Goal: Transaction & Acquisition: Purchase product/service

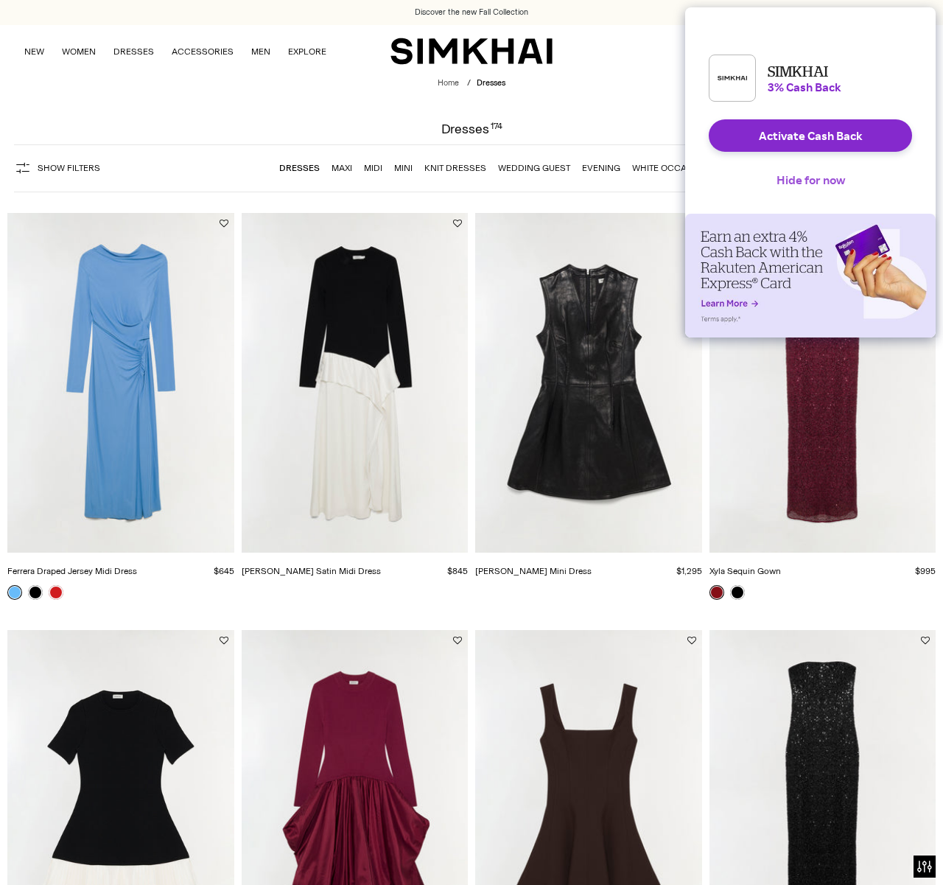
click at [814, 189] on button "Hide for now" at bounding box center [811, 180] width 92 height 32
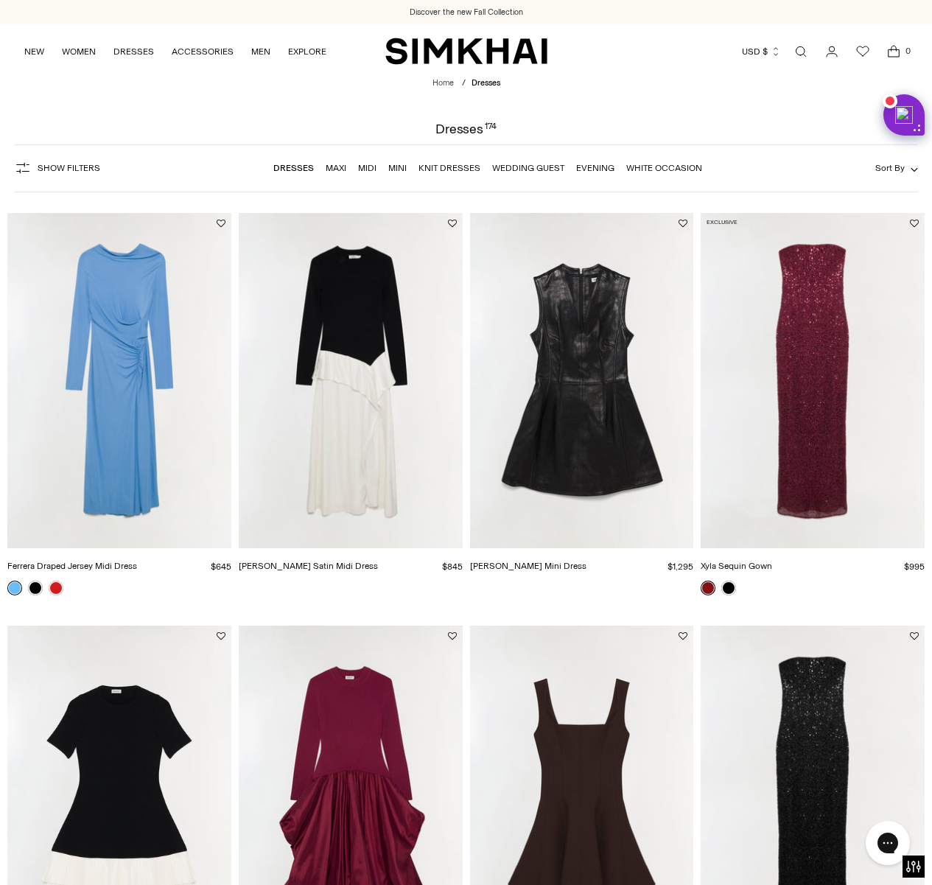
click at [660, 170] on link "White Occasion" at bounding box center [664, 168] width 76 height 10
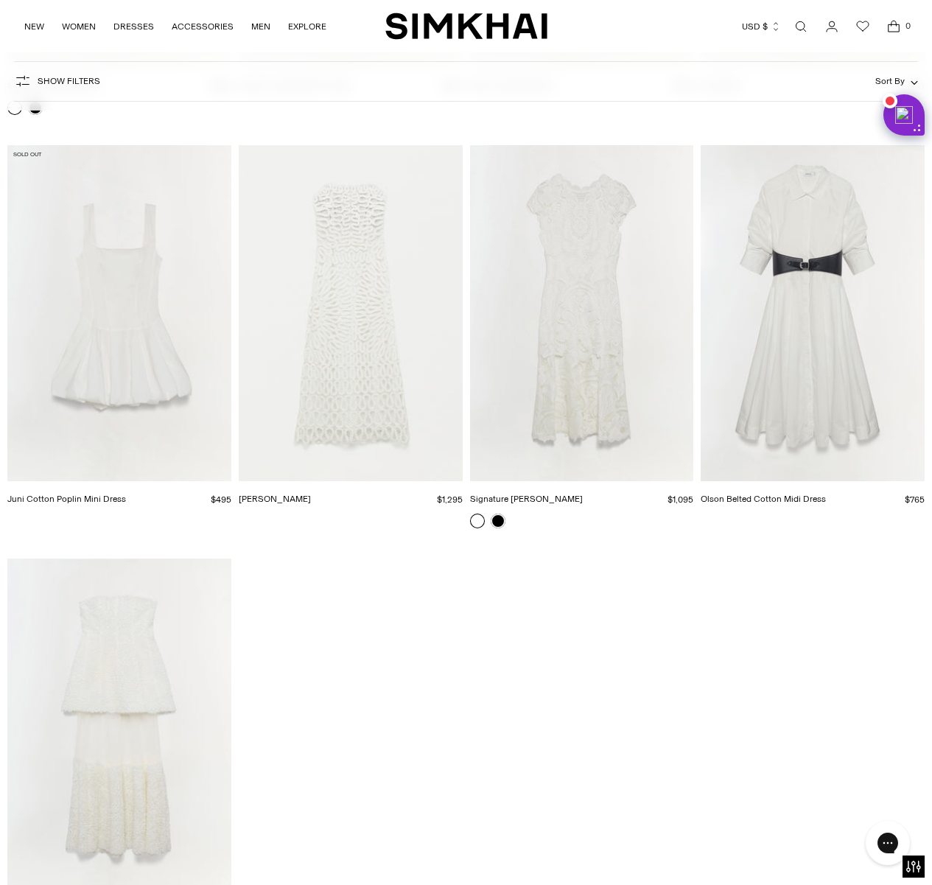
scroll to position [3089, 0]
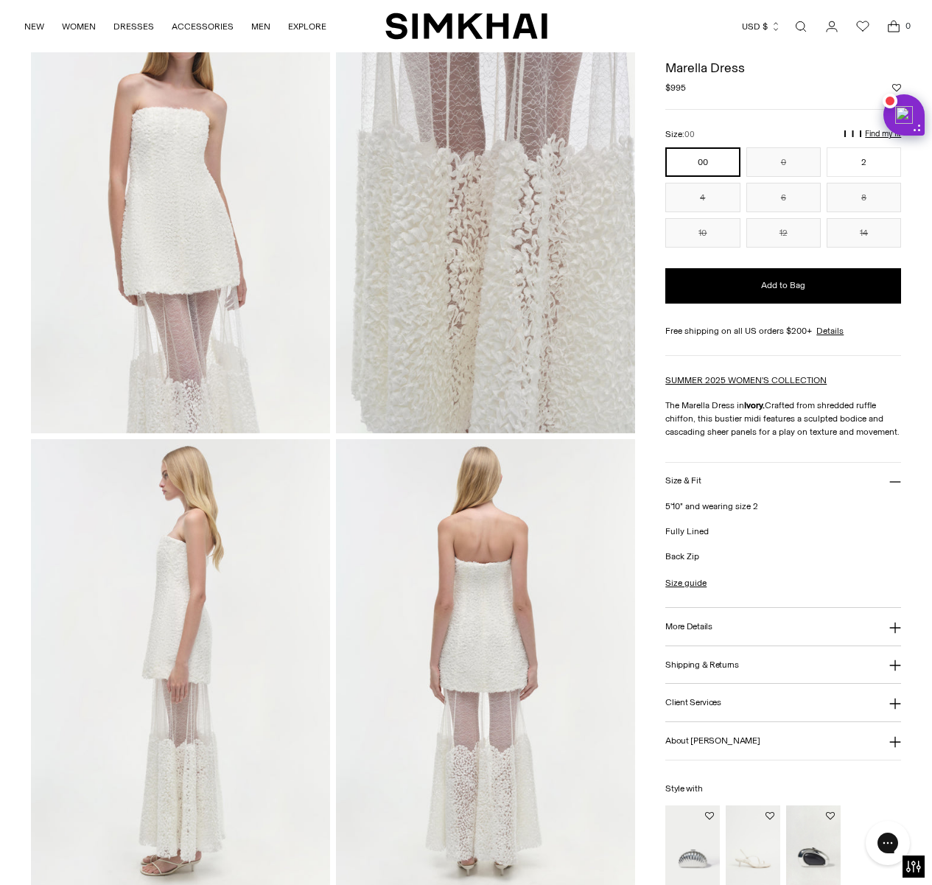
scroll to position [490, 0]
